Goal: Task Accomplishment & Management: Manage account settings

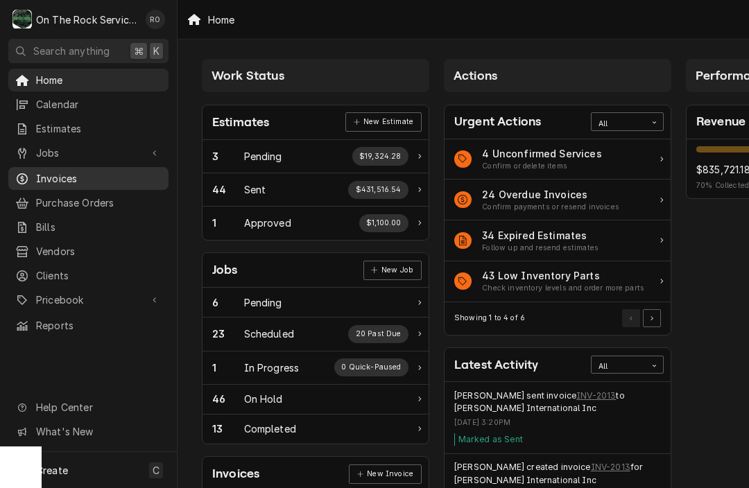
click at [74, 171] on span "Invoices" at bounding box center [99, 178] width 126 height 15
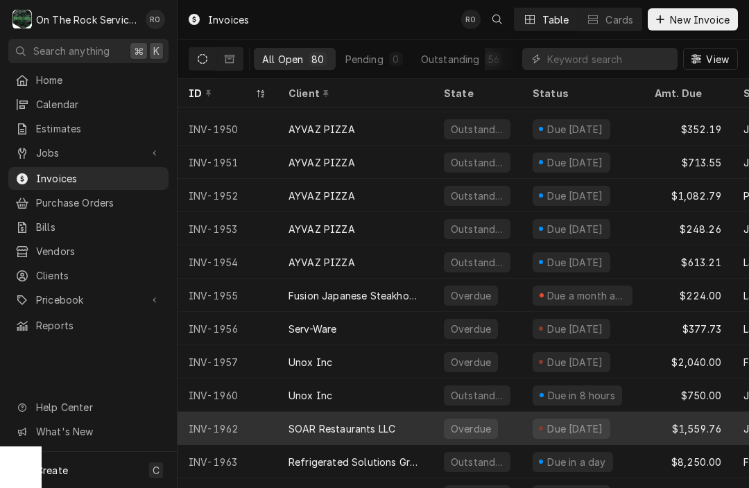
scroll to position [828, 0]
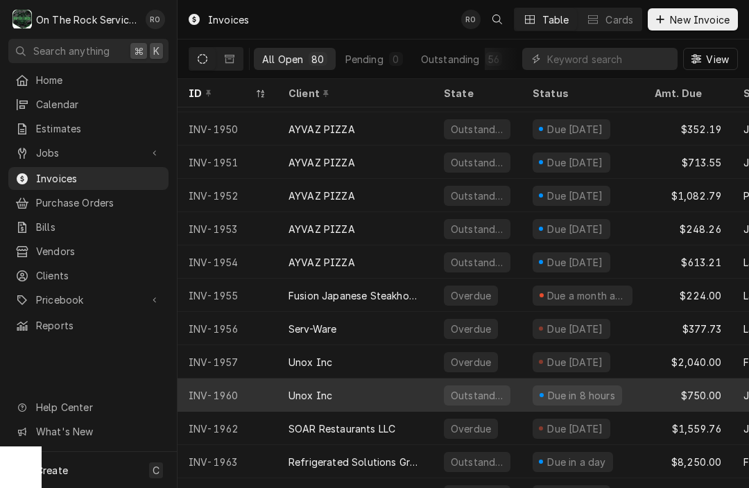
click at [331, 391] on div "Unox Inc" at bounding box center [311, 395] width 44 height 15
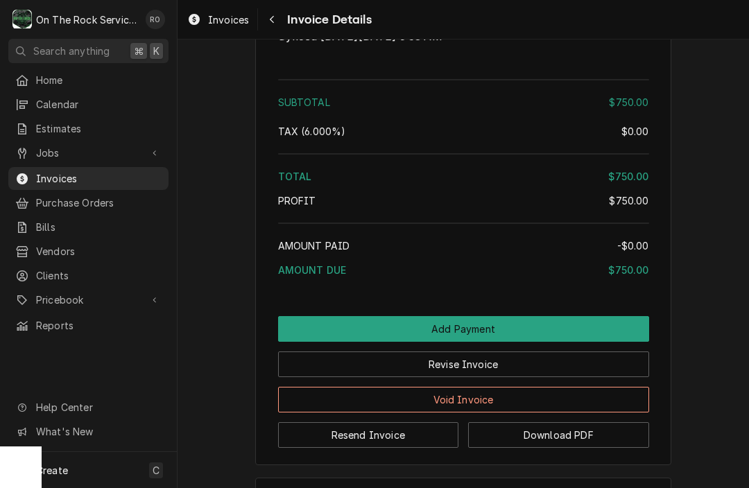
scroll to position [1353, 0]
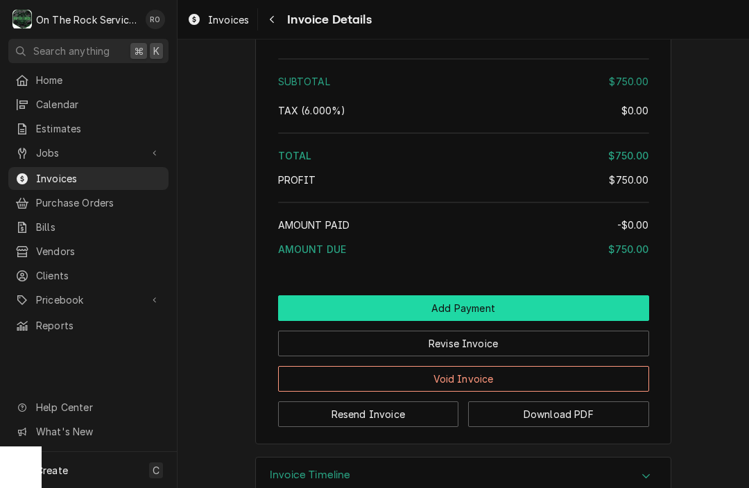
click at [467, 321] on button "Add Payment" at bounding box center [463, 309] width 371 height 26
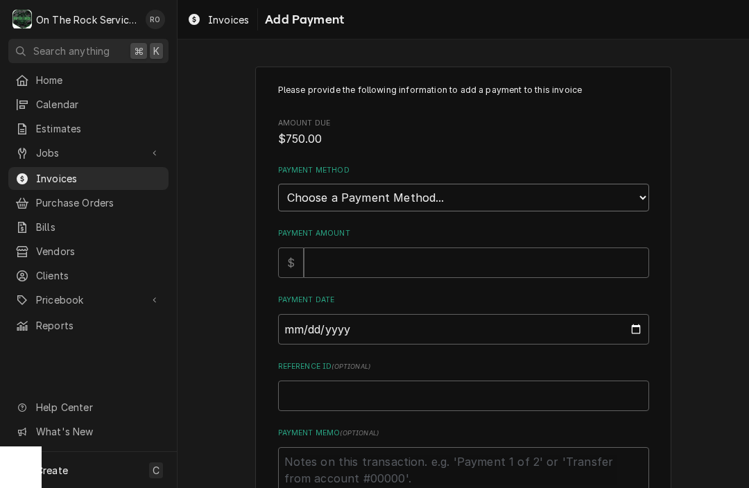
click at [434, 190] on select "Choose a Payment Method... Cash Check Credit/Debit Card ACH/eCheck Other" at bounding box center [463, 198] width 371 height 28
select select "2"
click at [411, 250] on input "Payment Amount" at bounding box center [476, 263] width 345 height 31
type textarea "x"
type input "7"
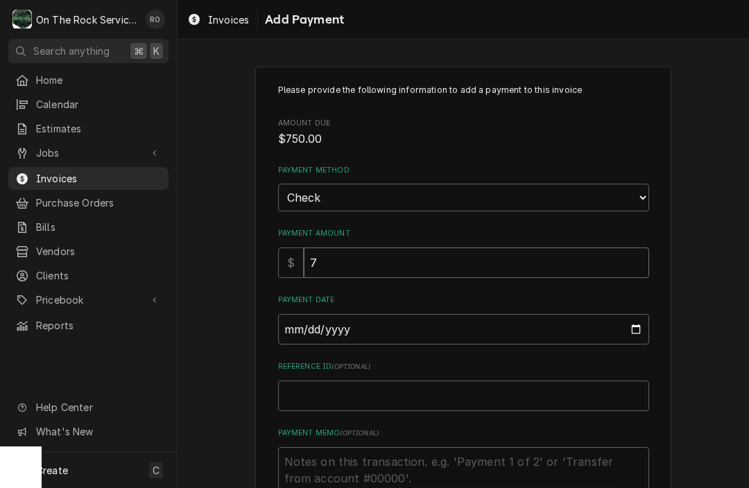
type textarea "x"
type input "75"
type textarea "x"
type input "750"
type textarea "x"
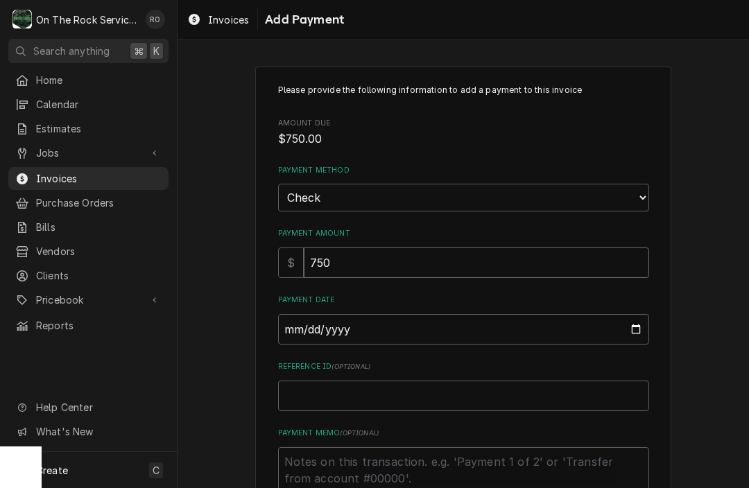
type input "750.0"
type textarea "x"
type input "750.00"
type input "2025-09-03"
click at [392, 332] on input "2025-09-03" at bounding box center [463, 329] width 371 height 31
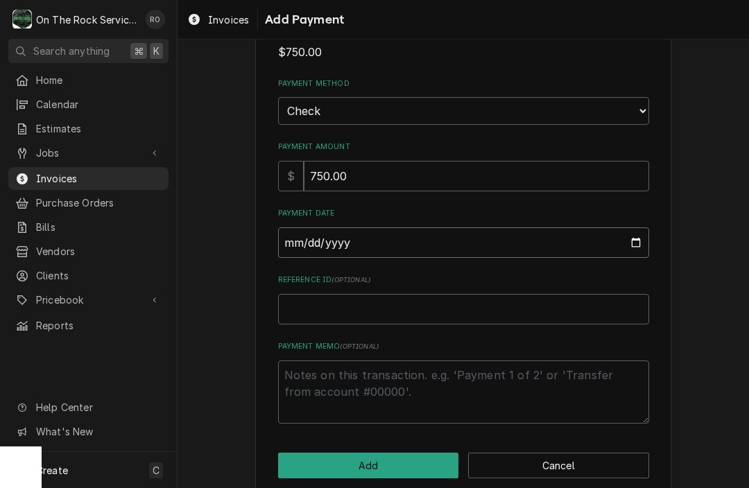
scroll to position [87, 0]
click at [358, 402] on textarea "Payment Memo ( optional )" at bounding box center [463, 392] width 371 height 63
type textarea "x"
type textarea "C"
type textarea "x"
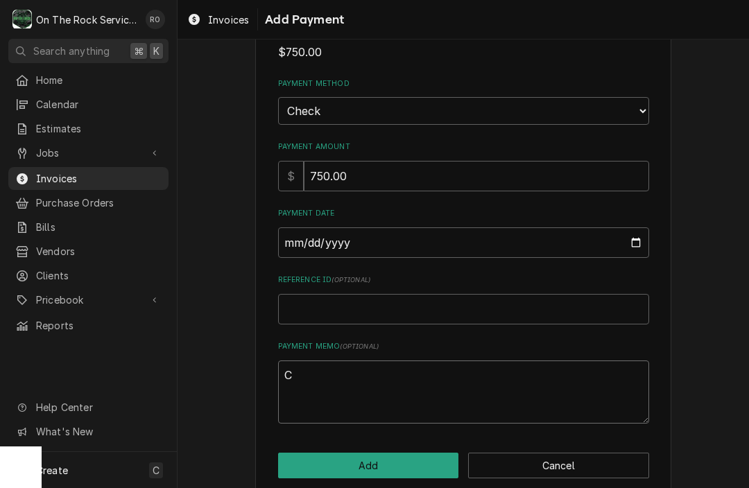
type textarea "CH"
type textarea "x"
type textarea "CHE"
type textarea "x"
type textarea "CHEC"
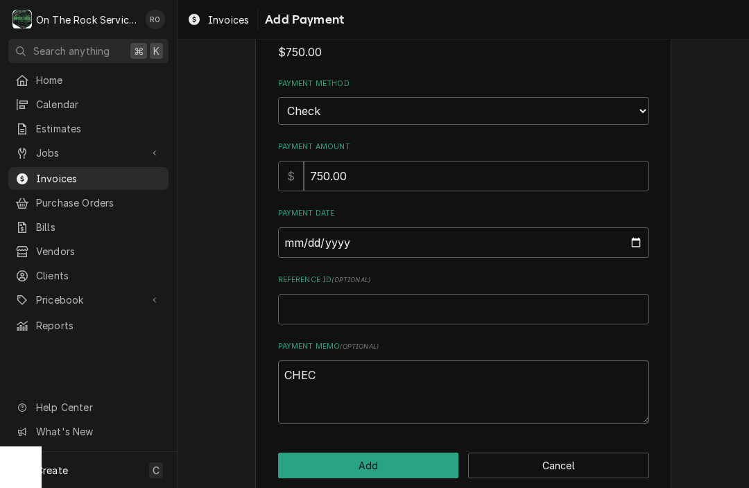
type textarea "x"
type textarea "CHECK"
type textarea "x"
type textarea "CHECK#"
type textarea "x"
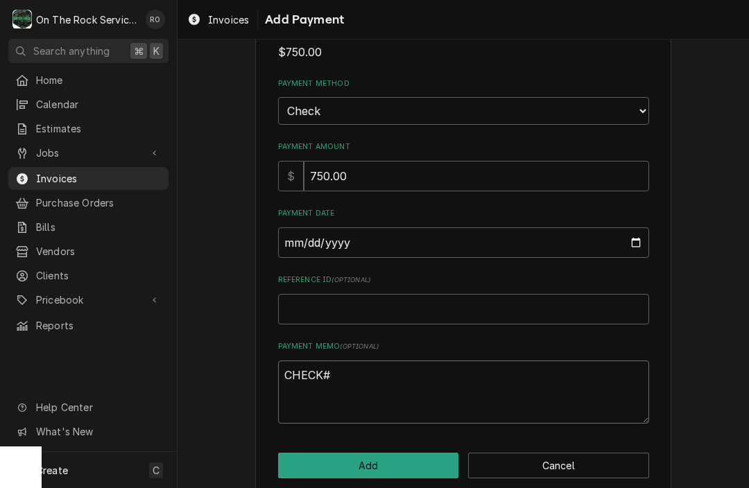
type textarea "CHECK#"
type textarea "x"
type textarea "CHECK# 8"
type textarea "x"
type textarea "CHECK# 88"
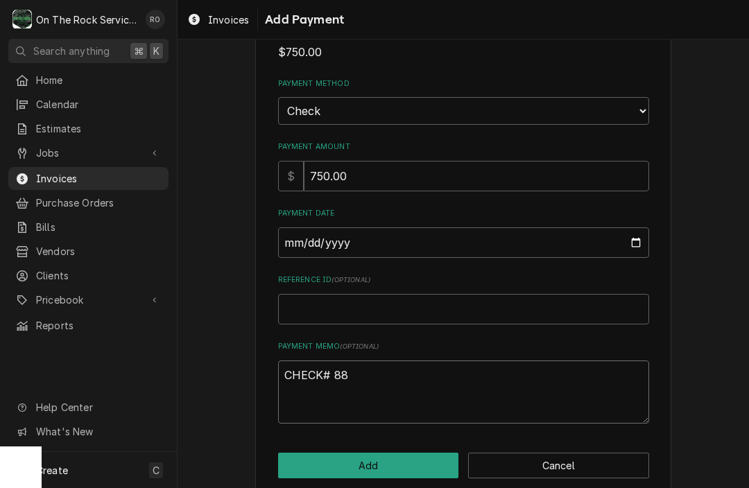
type textarea "x"
type textarea "CHECK# 883"
type textarea "x"
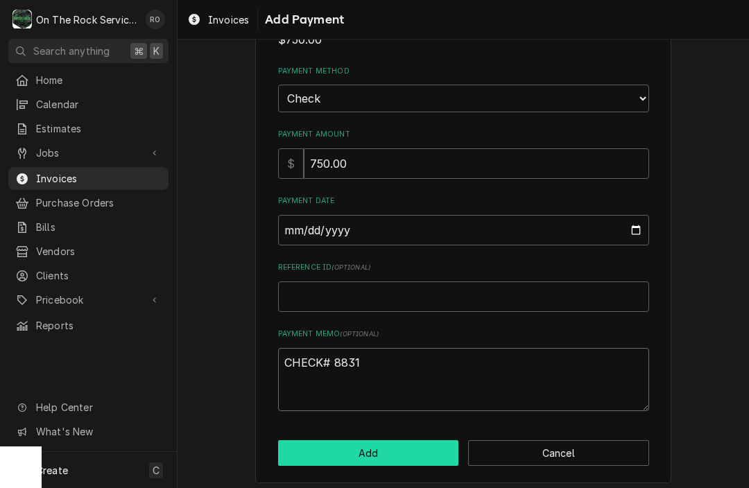
scroll to position [98, 0]
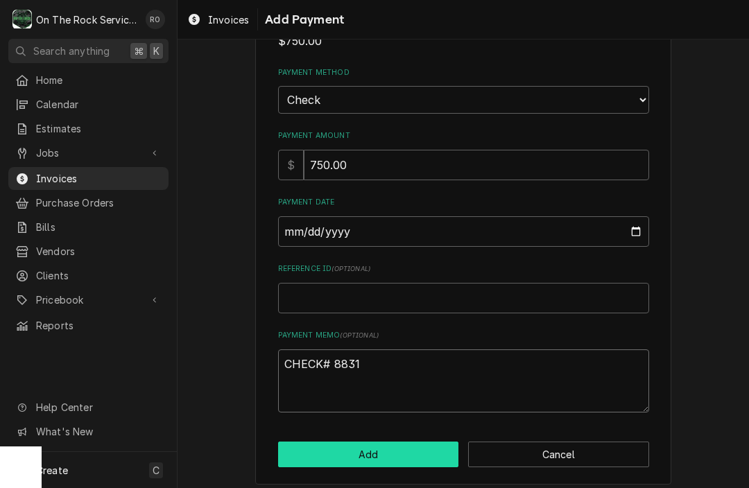
type textarea "CHECK# 8831"
click at [400, 442] on button "Add" at bounding box center [368, 455] width 181 height 26
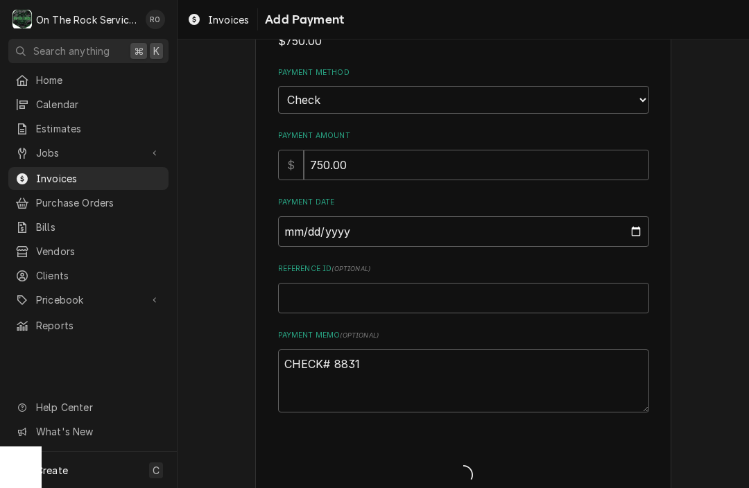
type textarea "x"
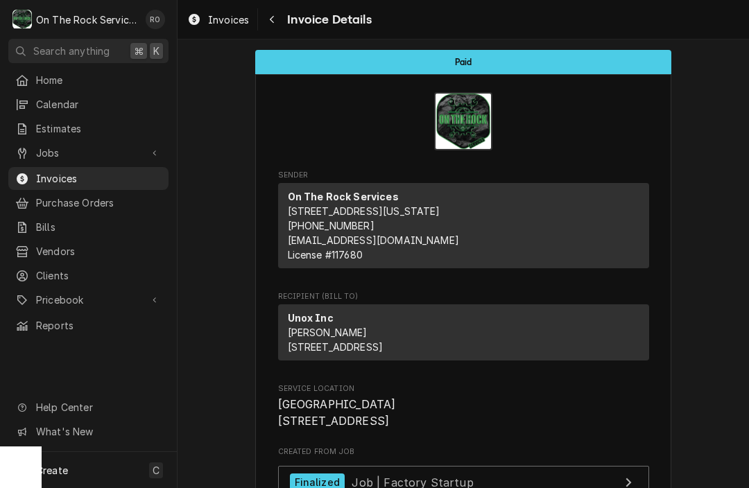
click at [222, 10] on link "Invoices" at bounding box center [218, 19] width 73 height 23
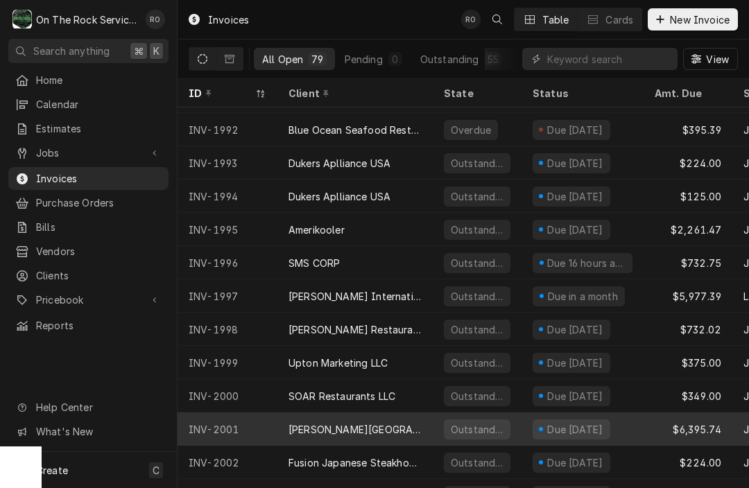
scroll to position [1892, 0]
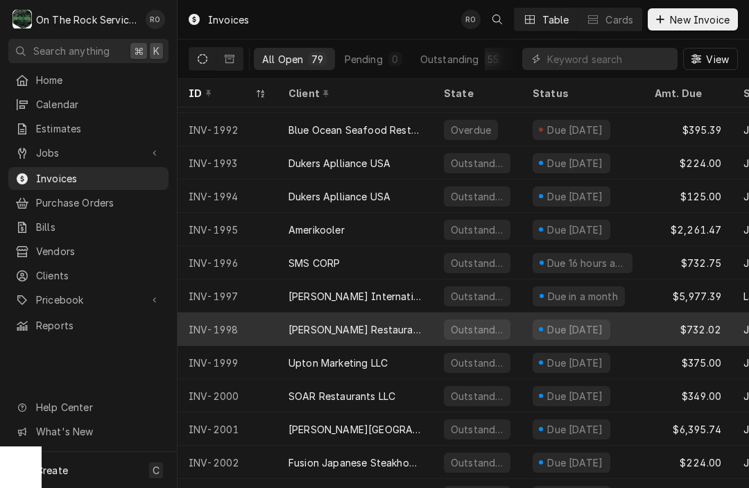
click at [289, 329] on div "[PERSON_NAME] Restaurant" at bounding box center [355, 330] width 133 height 15
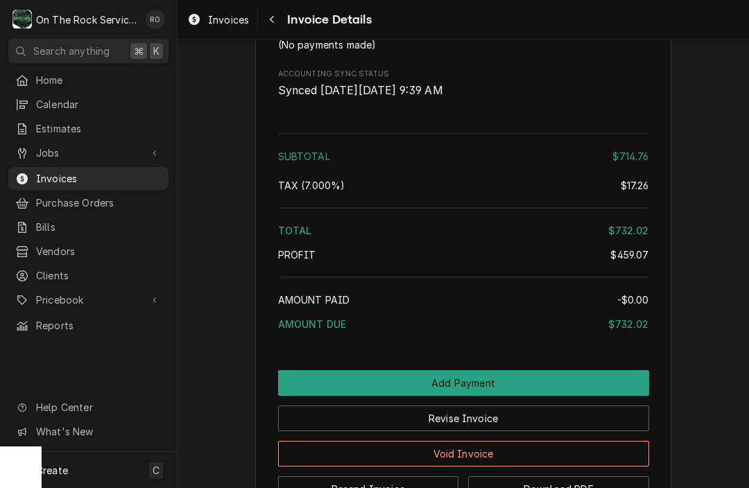
scroll to position [1983, 0]
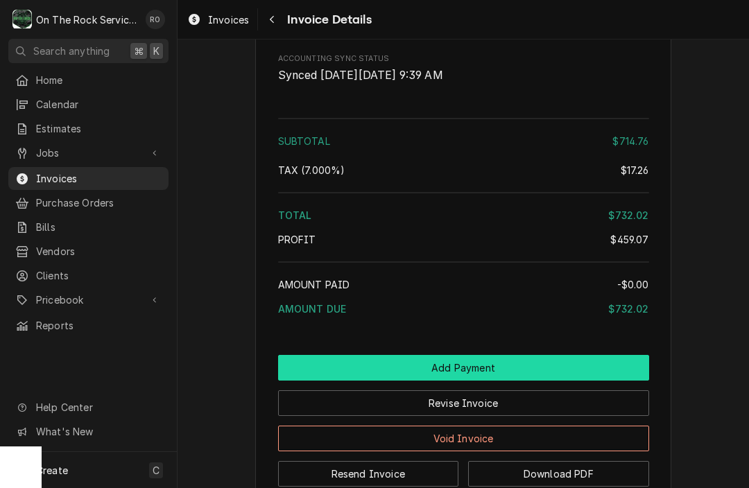
click at [370, 381] on button "Add Payment" at bounding box center [463, 368] width 371 height 26
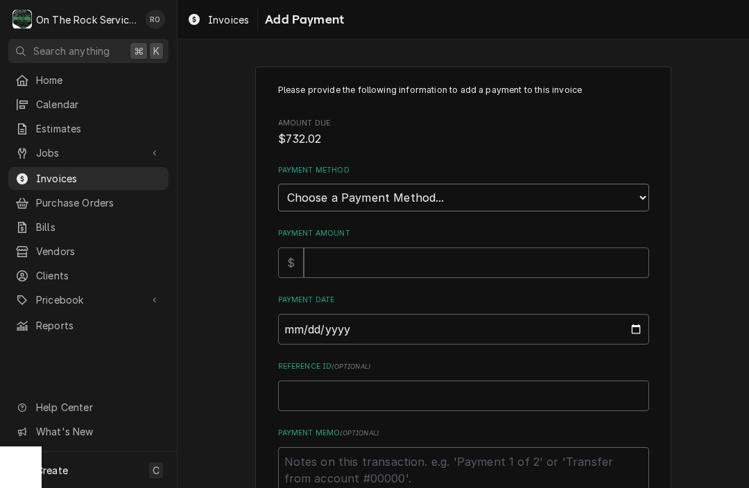
select select "2"
click at [326, 264] on input "Payment Amount" at bounding box center [476, 263] width 345 height 31
type textarea "x"
type input "8"
type textarea "x"
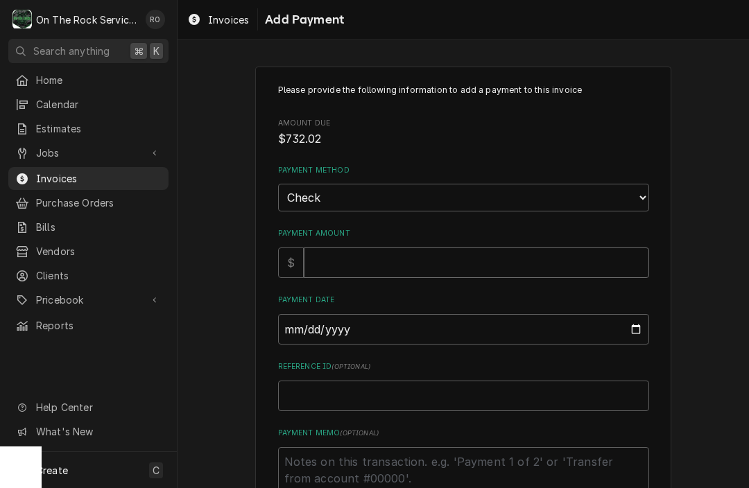
type textarea "x"
type input "7"
type textarea "x"
type input "73"
type textarea "x"
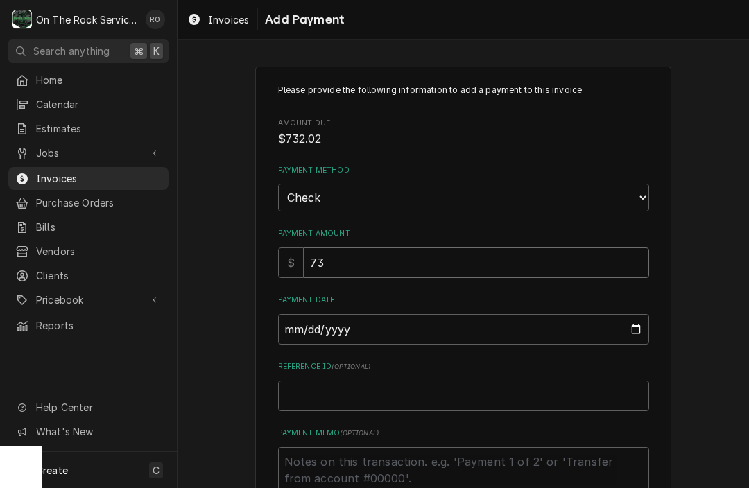
type input "732"
type textarea "x"
type input "732.0"
type textarea "x"
type input "732.02"
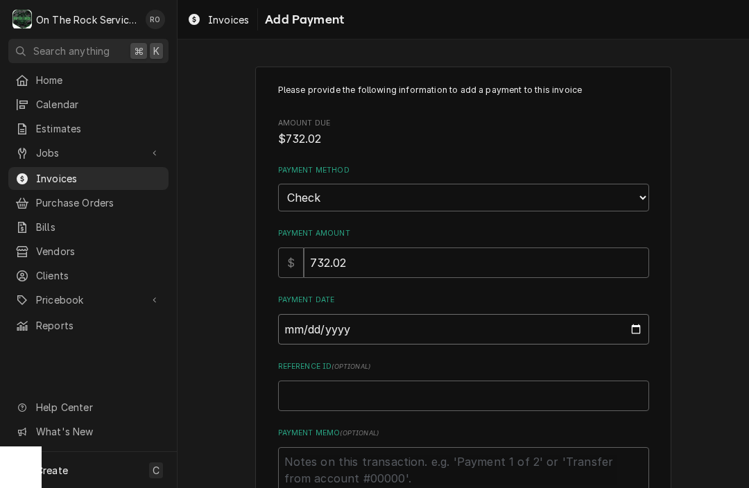
type input "[DATE]"
click at [327, 314] on input "[DATE]" at bounding box center [463, 329] width 371 height 31
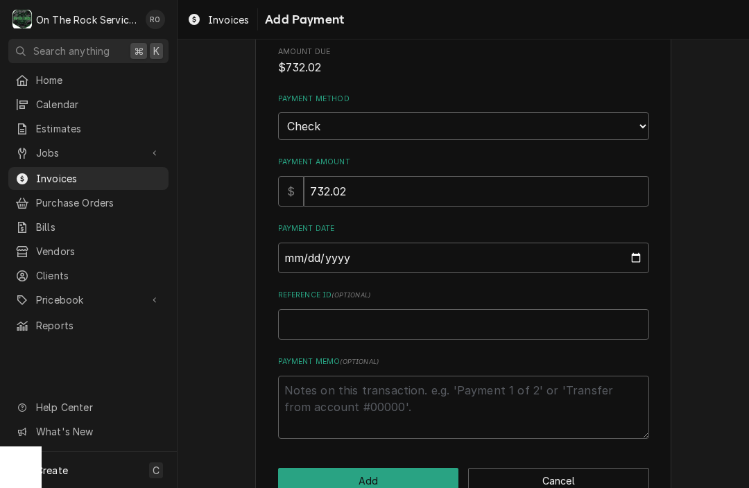
scroll to position [82, 0]
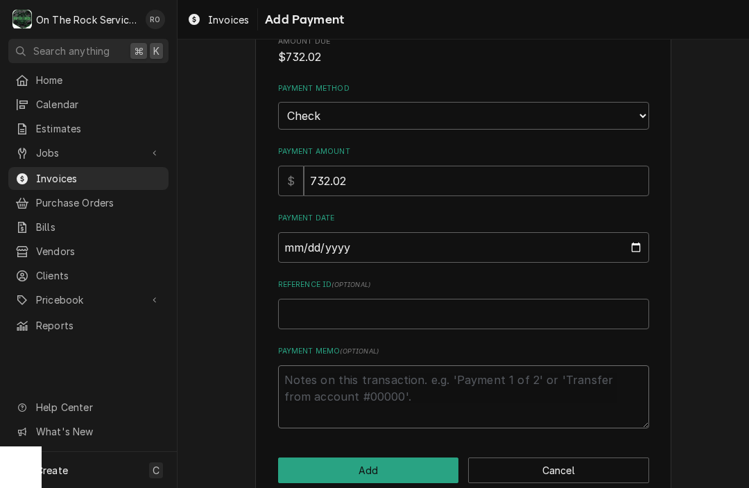
click at [355, 366] on textarea "Payment Memo ( optional )" at bounding box center [463, 397] width 371 height 63
type textarea "x"
type textarea "C"
type textarea "x"
type textarea "CH"
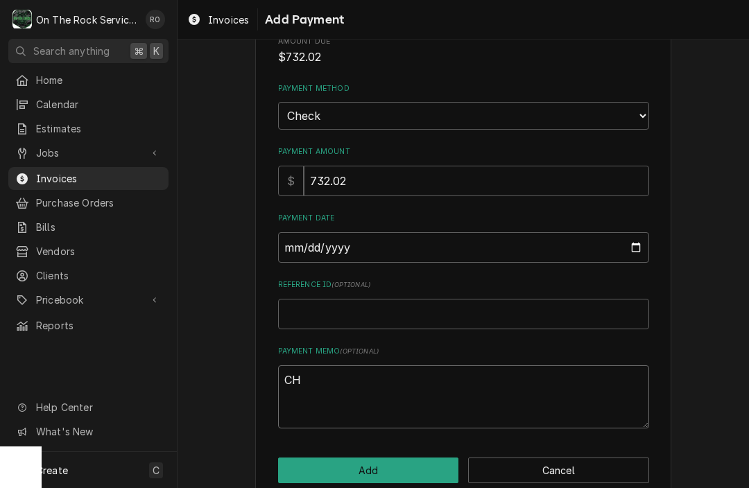
type textarea "x"
type textarea "CHE"
type textarea "x"
type textarea "CHEC"
type textarea "x"
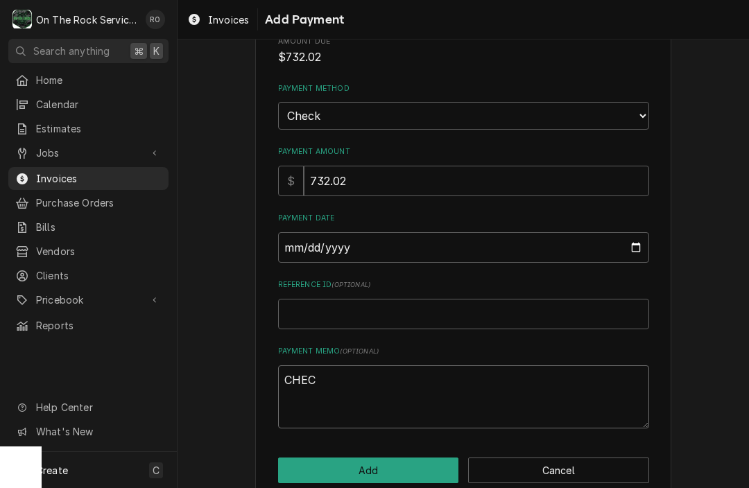
type textarea "CHECK"
type textarea "x"
type textarea "CHECK#"
type textarea "x"
type textarea "CHECK#"
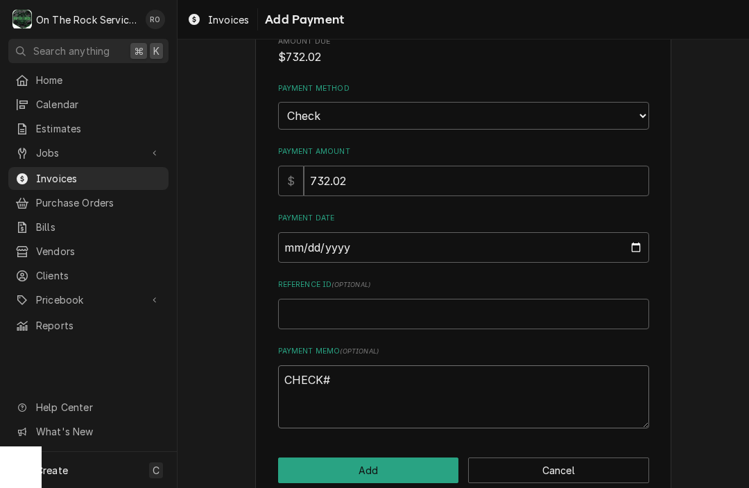
type textarea "x"
type textarea "CHECK# 0"
type textarea "x"
type textarea "CHECK# 00"
type textarea "x"
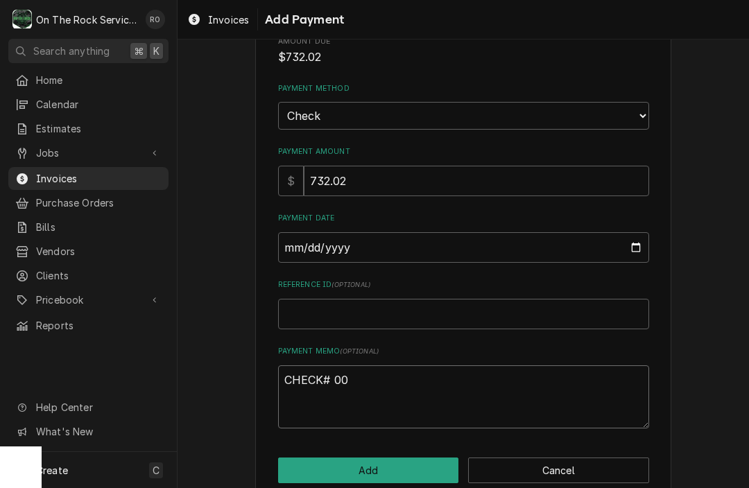
type textarea "CHECK# 000"
type textarea "x"
type textarea "CHECK# 0001"
type textarea "x"
type textarea "CHECK# 00014"
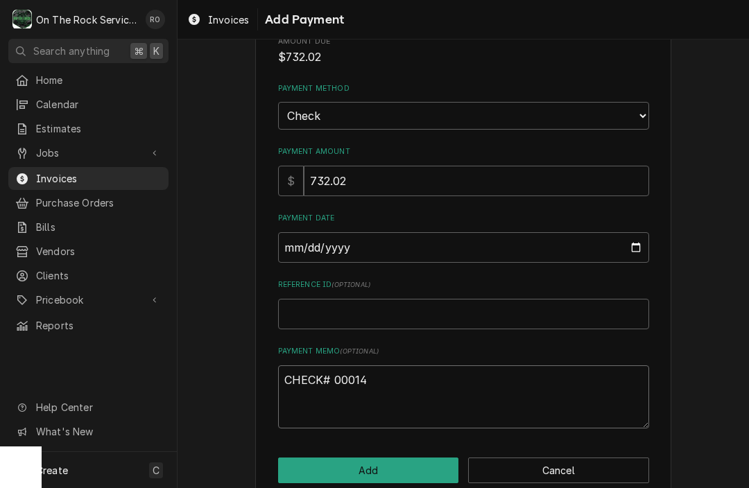
type textarea "x"
type textarea "CHECK# 000140"
type textarea "x"
type textarea "CHECK# 0001407"
type textarea "x"
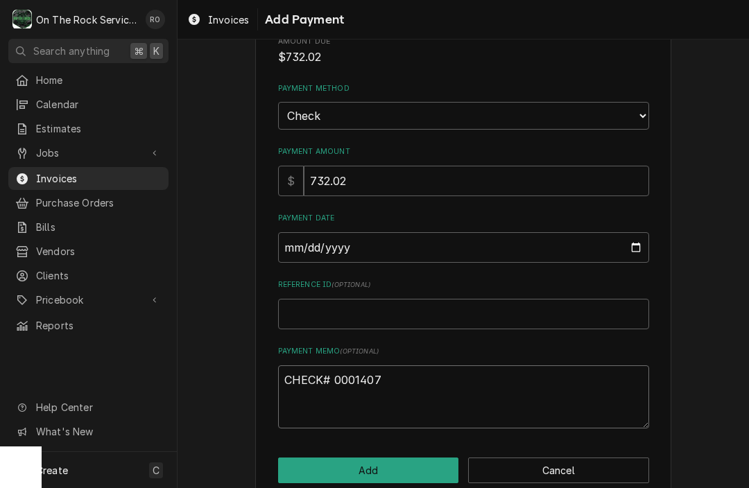
type textarea "CHECK# 00014076"
type textarea "x"
type textarea "CHECK# 0014076"
type textarea "x"
type textarea "CHECK# 014076"
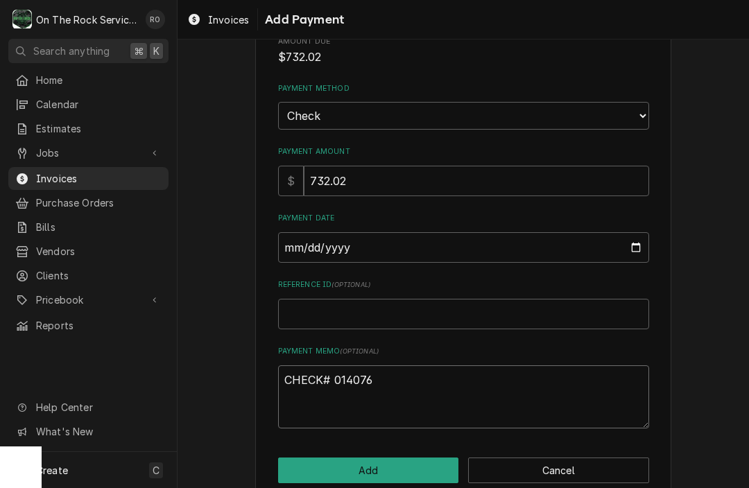
type textarea "x"
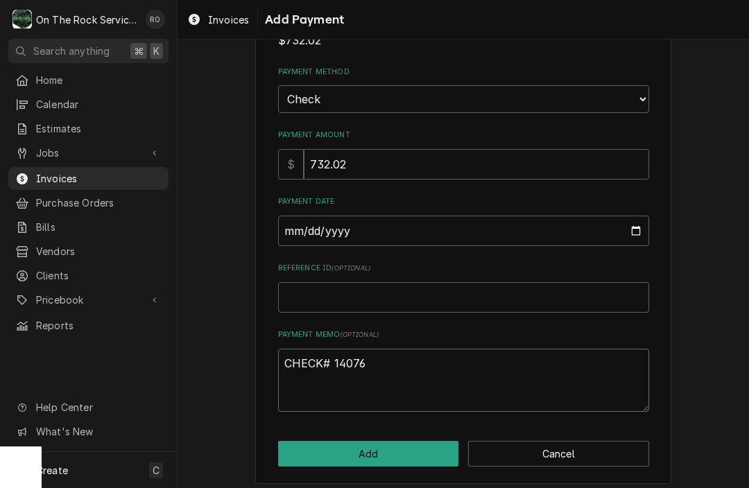
scroll to position [98, 0]
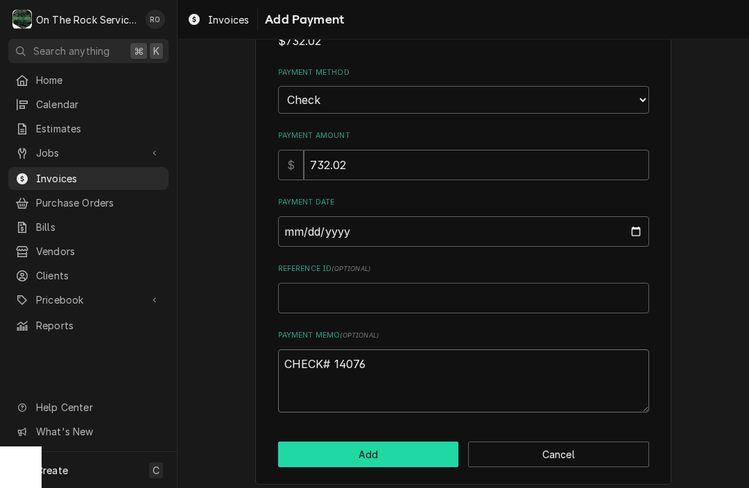
type textarea "CHECK# 14076"
click at [432, 442] on button "Add" at bounding box center [368, 455] width 181 height 26
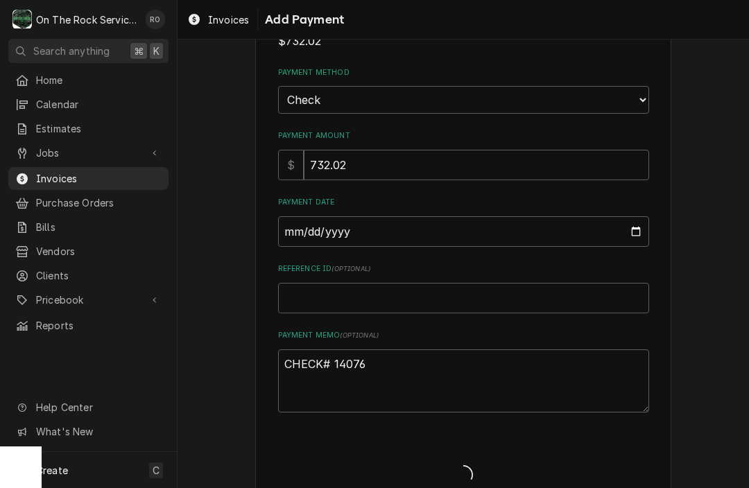
type textarea "x"
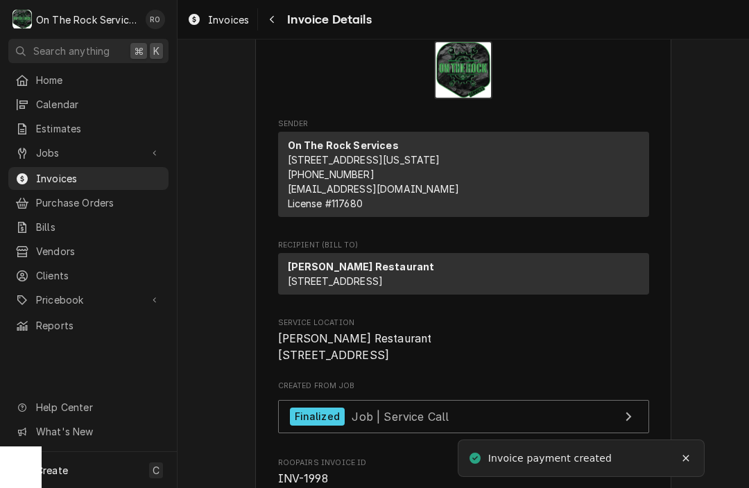
scroll to position [76, 0]
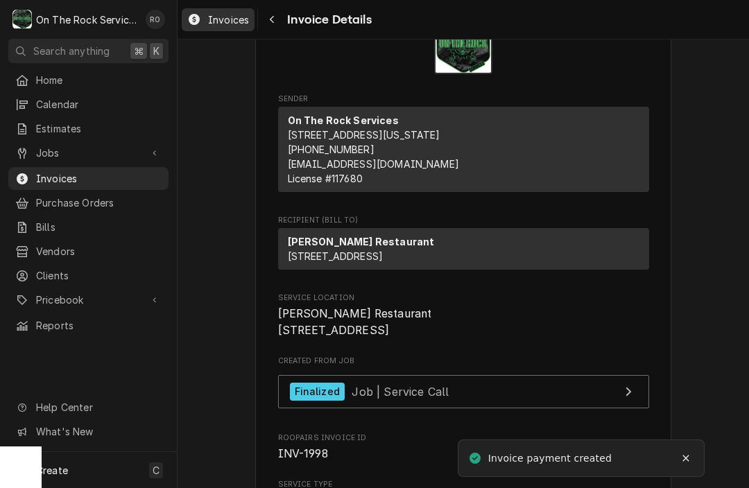
click at [220, 22] on span "Invoices" at bounding box center [228, 19] width 41 height 15
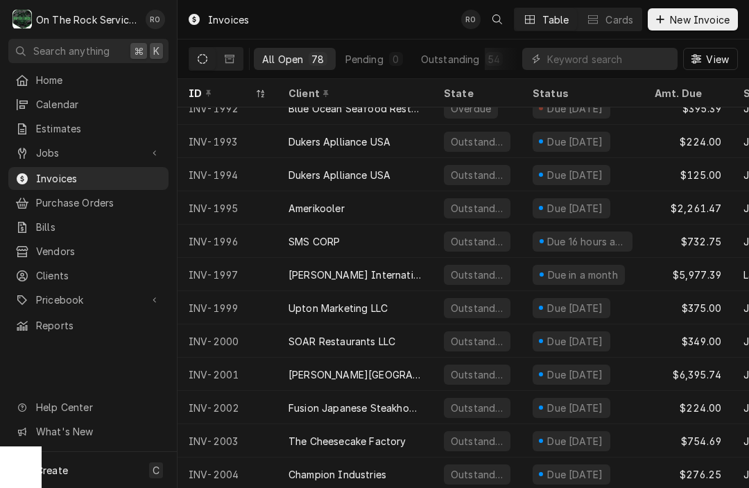
scroll to position [1914, 0]
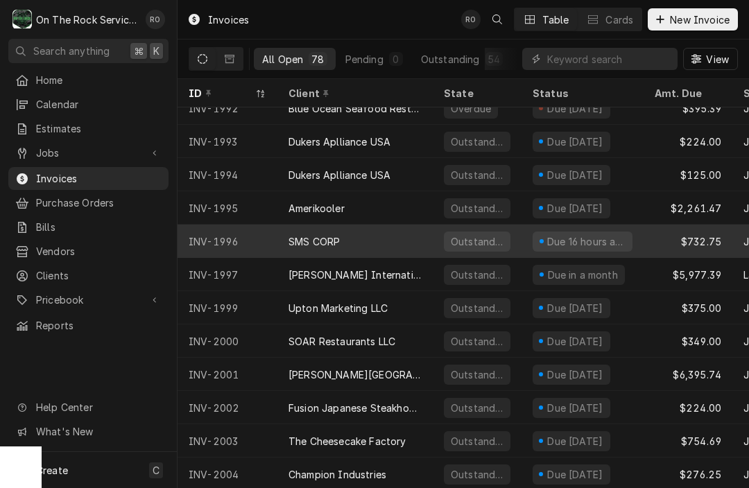
click at [307, 241] on div "SMS CORP" at bounding box center [314, 241] width 51 height 15
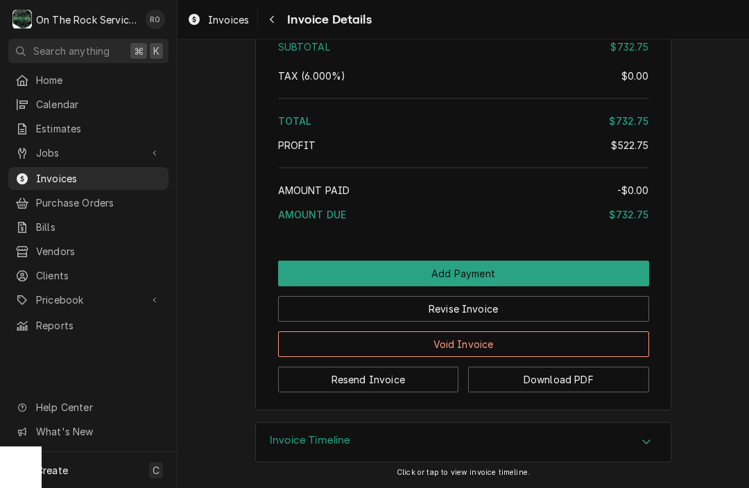
scroll to position [1857, 0]
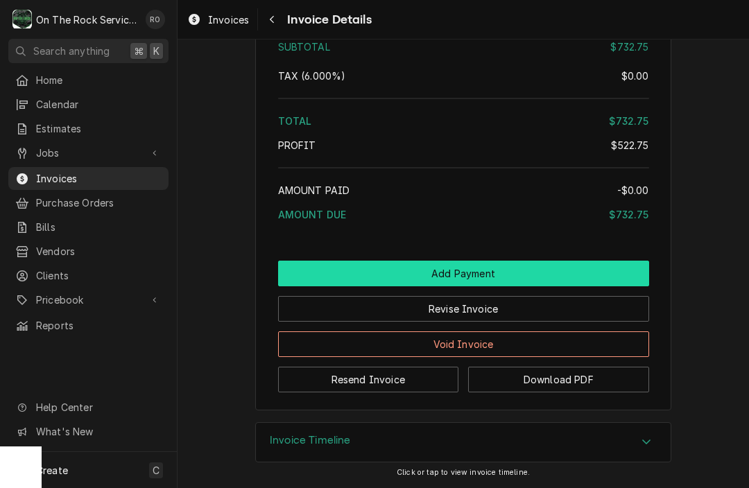
click at [549, 265] on button "Add Payment" at bounding box center [463, 274] width 371 height 26
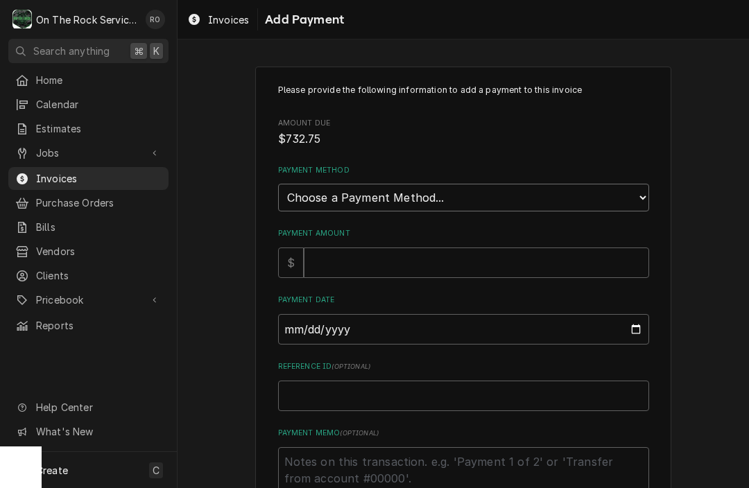
select select "2"
click at [429, 248] on input "Payment Amount" at bounding box center [476, 263] width 345 height 31
type textarea "x"
type input "7"
type textarea "x"
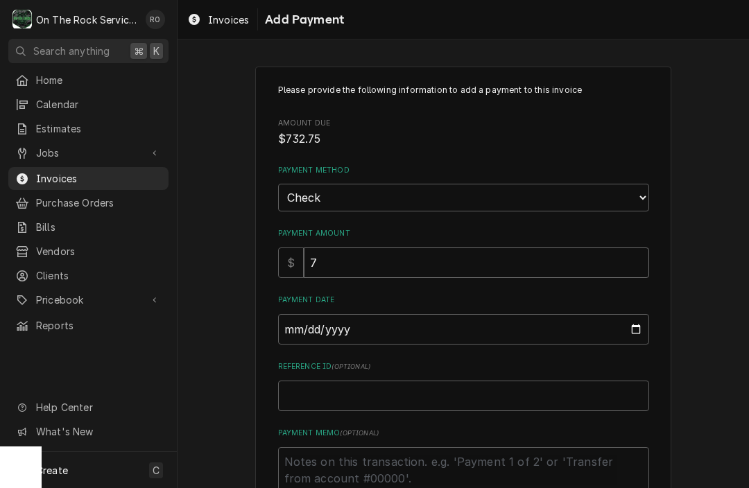
type input "73"
type textarea "x"
type input "732"
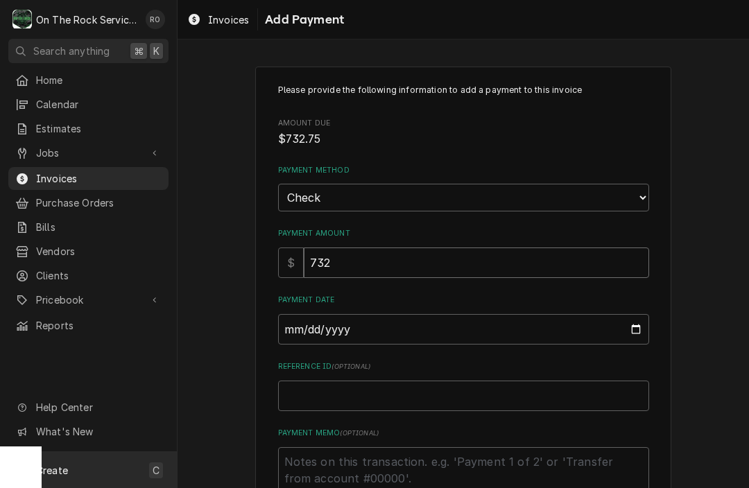
type textarea "x"
type input "732.75"
type textarea "x"
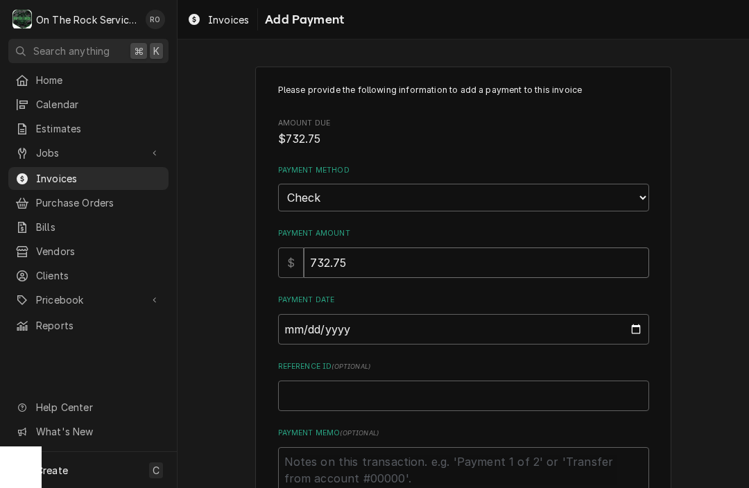
type input "732.75"
type input "2025-09-03"
click at [336, 314] on input "2025-09-03" at bounding box center [463, 329] width 371 height 31
click at [299, 455] on textarea "Payment Memo ( optional )" at bounding box center [463, 478] width 371 height 63
type textarea "x"
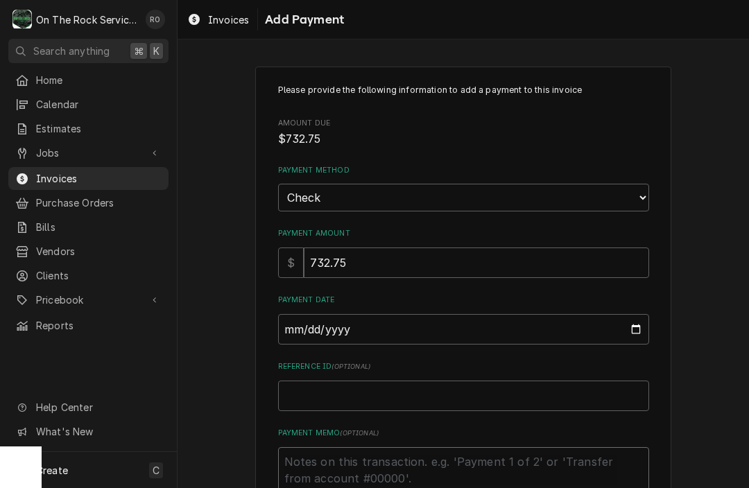
type textarea "C"
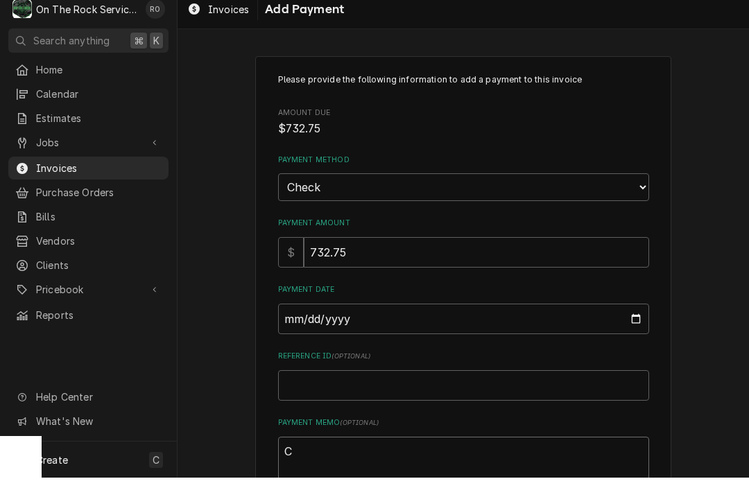
type textarea "x"
type textarea "CH"
type textarea "x"
type textarea "CHE"
type textarea "x"
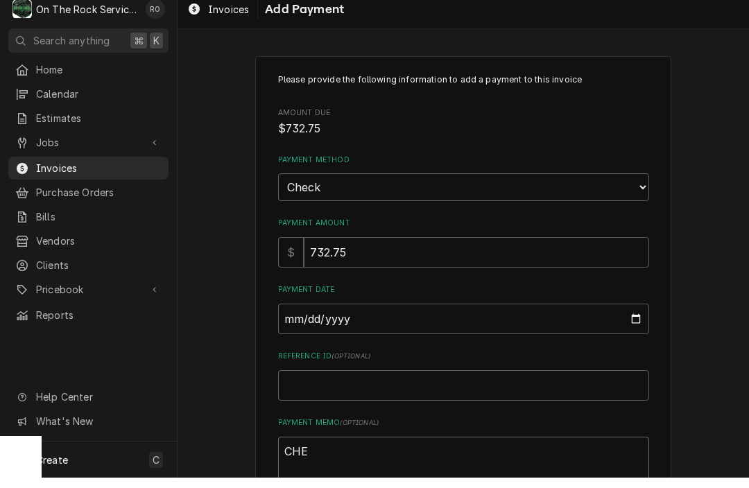
type textarea "CHEC"
type textarea "x"
type textarea "CHECK"
type textarea "x"
type textarea "CHECK#"
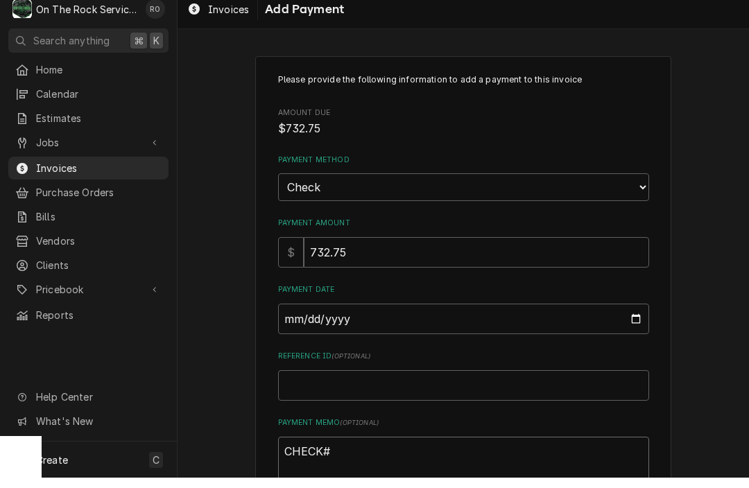
type textarea "x"
type textarea "CHECK#"
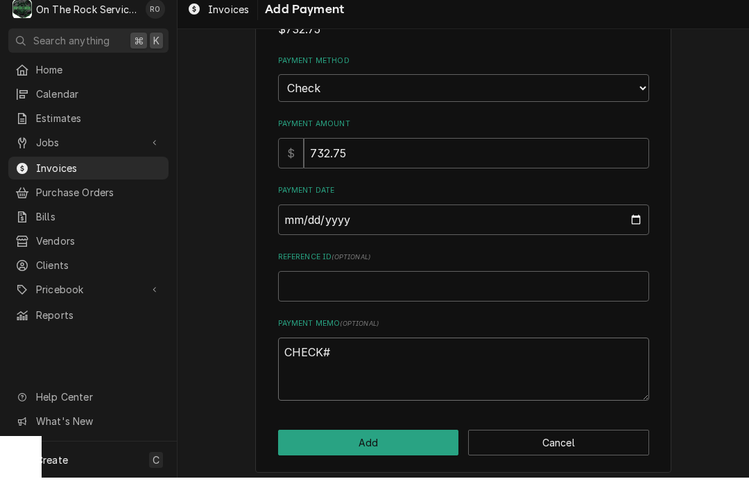
scroll to position [98, 0]
type textarea "x"
type textarea "CHECK# 9"
type textarea "x"
type textarea "CHECK# 91"
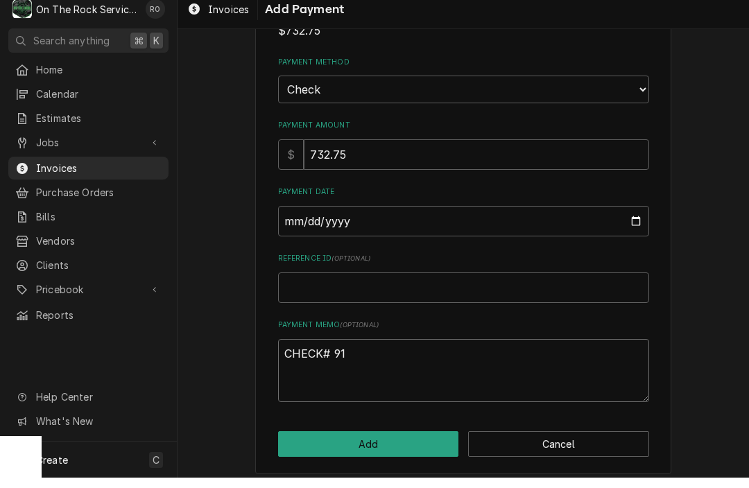
type textarea "x"
type textarea "CHECK# 911"
type textarea "x"
type textarea "CHECK# 9110"
type textarea "x"
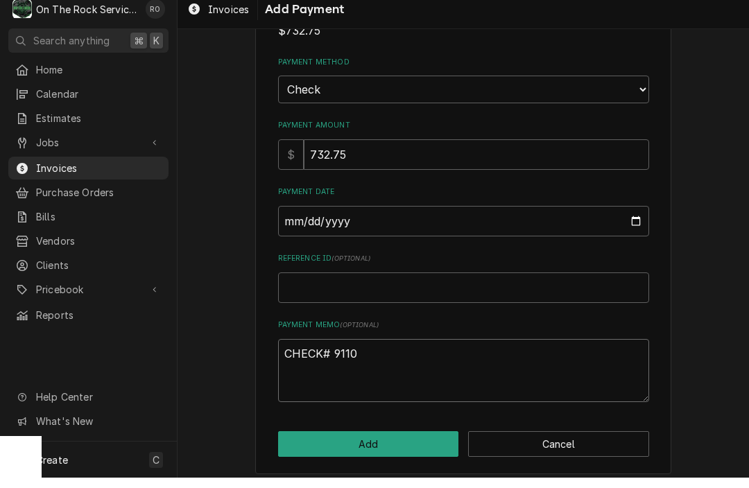
type textarea "CHECK# 91104"
type textarea "x"
type textarea "CHECK# 911044"
type textarea "x"
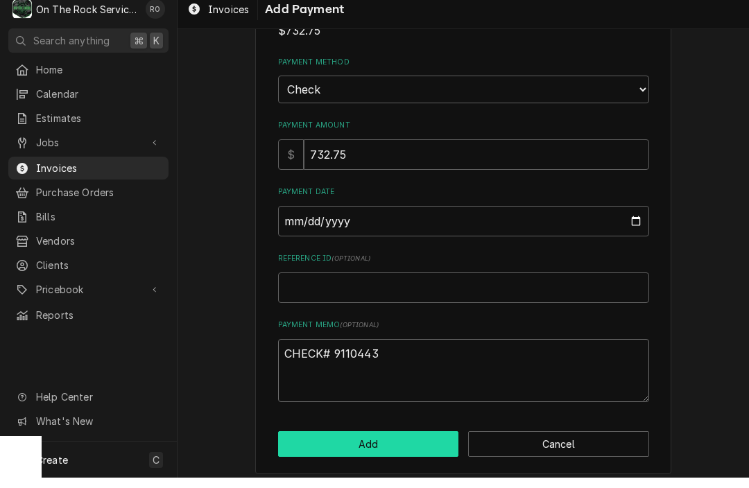
type textarea "CHECK# 9110443"
click at [416, 442] on button "Add" at bounding box center [368, 455] width 181 height 26
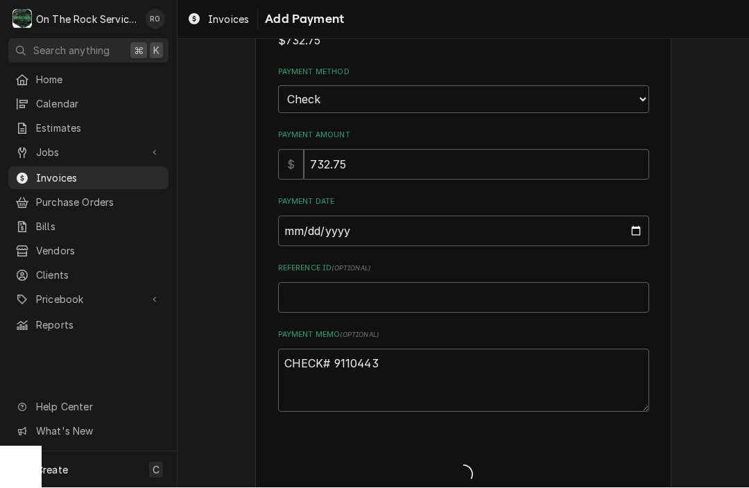
type textarea "x"
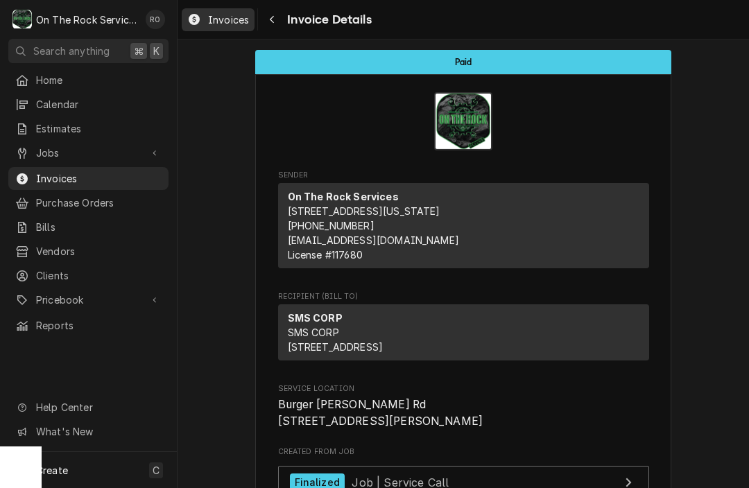
click at [240, 17] on span "Invoices" at bounding box center [228, 19] width 41 height 15
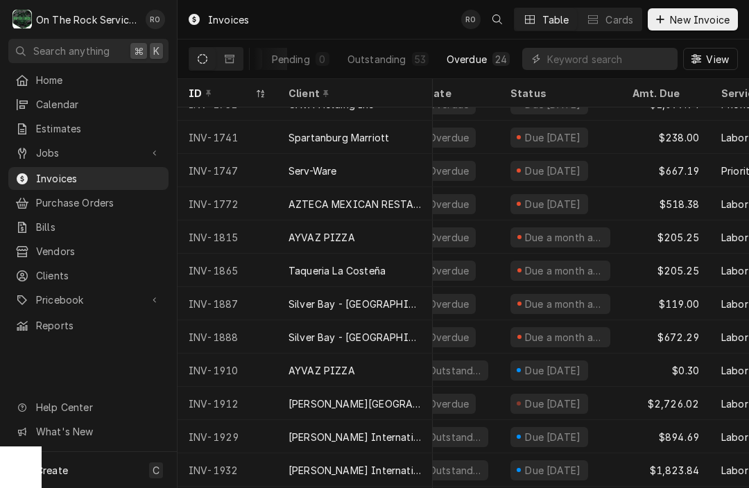
scroll to position [0, 69]
click at [567, 58] on input "Dynamic Content Wrapper" at bounding box center [608, 59] width 123 height 22
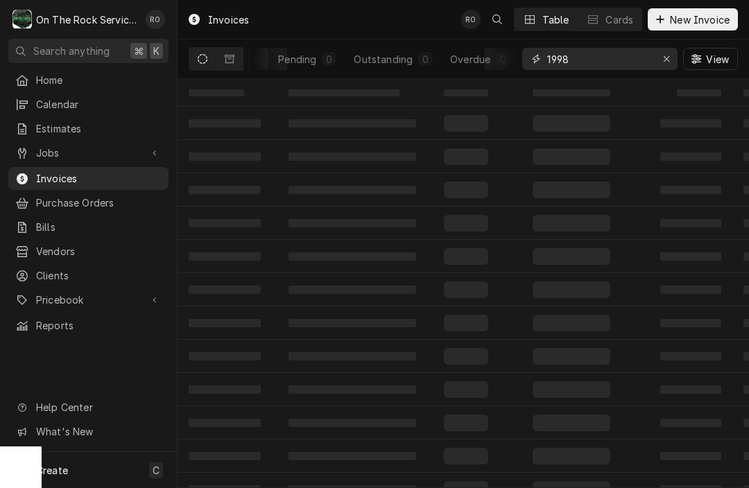
scroll to position [0, 24]
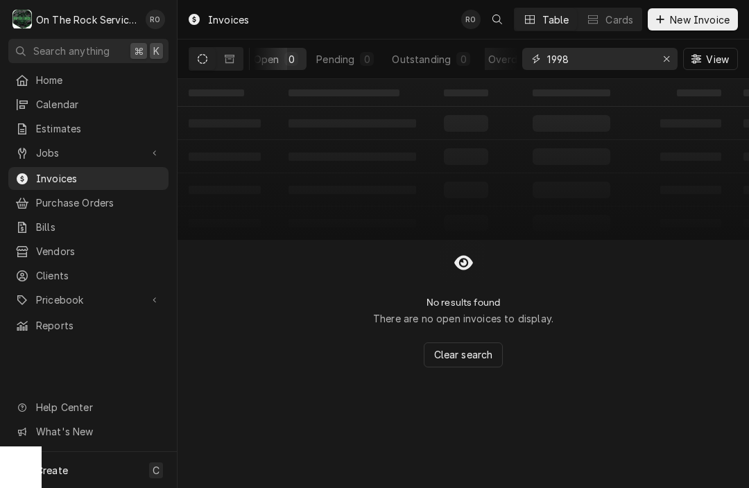
type input "1998"
click at [225, 56] on icon "Dynamic Content Wrapper" at bounding box center [230, 59] width 10 height 8
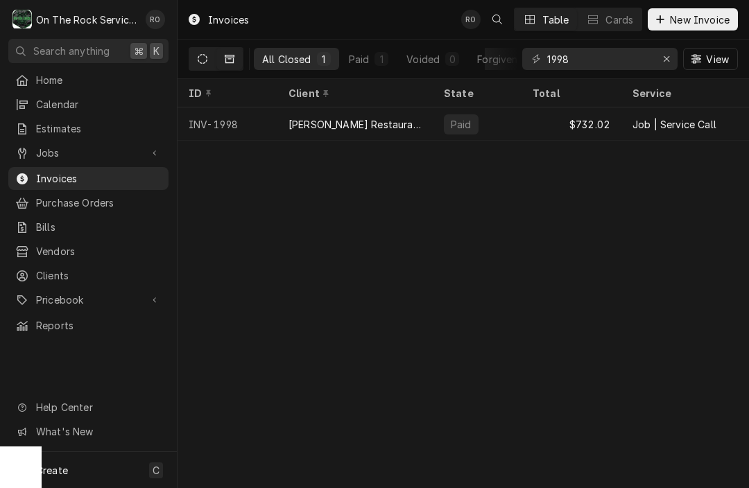
click at [202, 60] on icon "Dynamic Content Wrapper" at bounding box center [203, 59] width 10 height 10
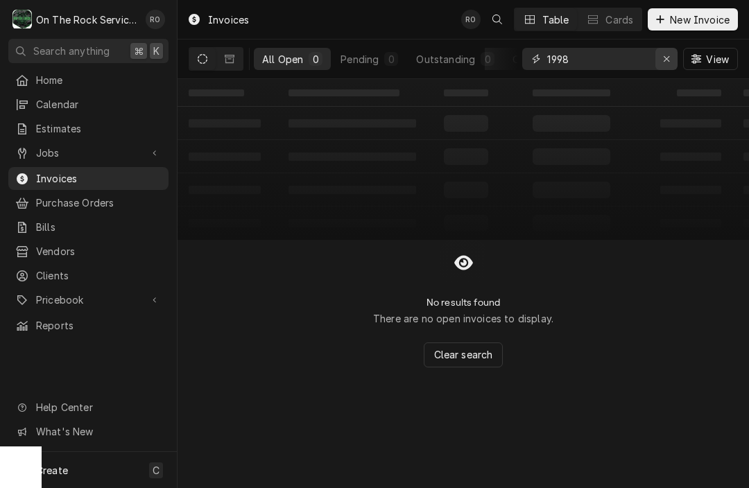
click at [663, 62] on icon "Erase input" at bounding box center [667, 59] width 8 height 10
